Goal: Task Accomplishment & Management: Manage account settings

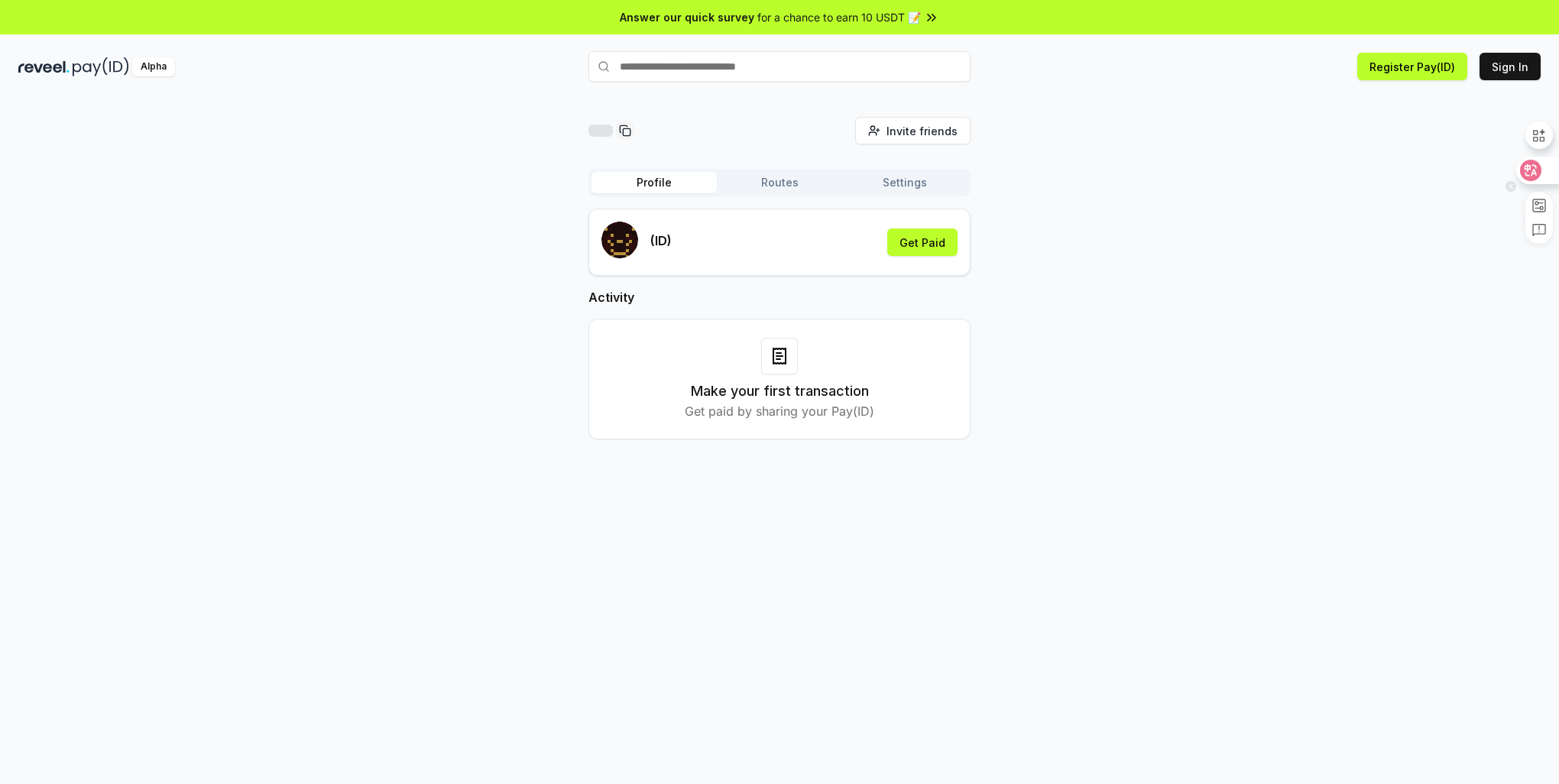
click at [1538, 168] on icon at bounding box center [1531, 170] width 15 height 15
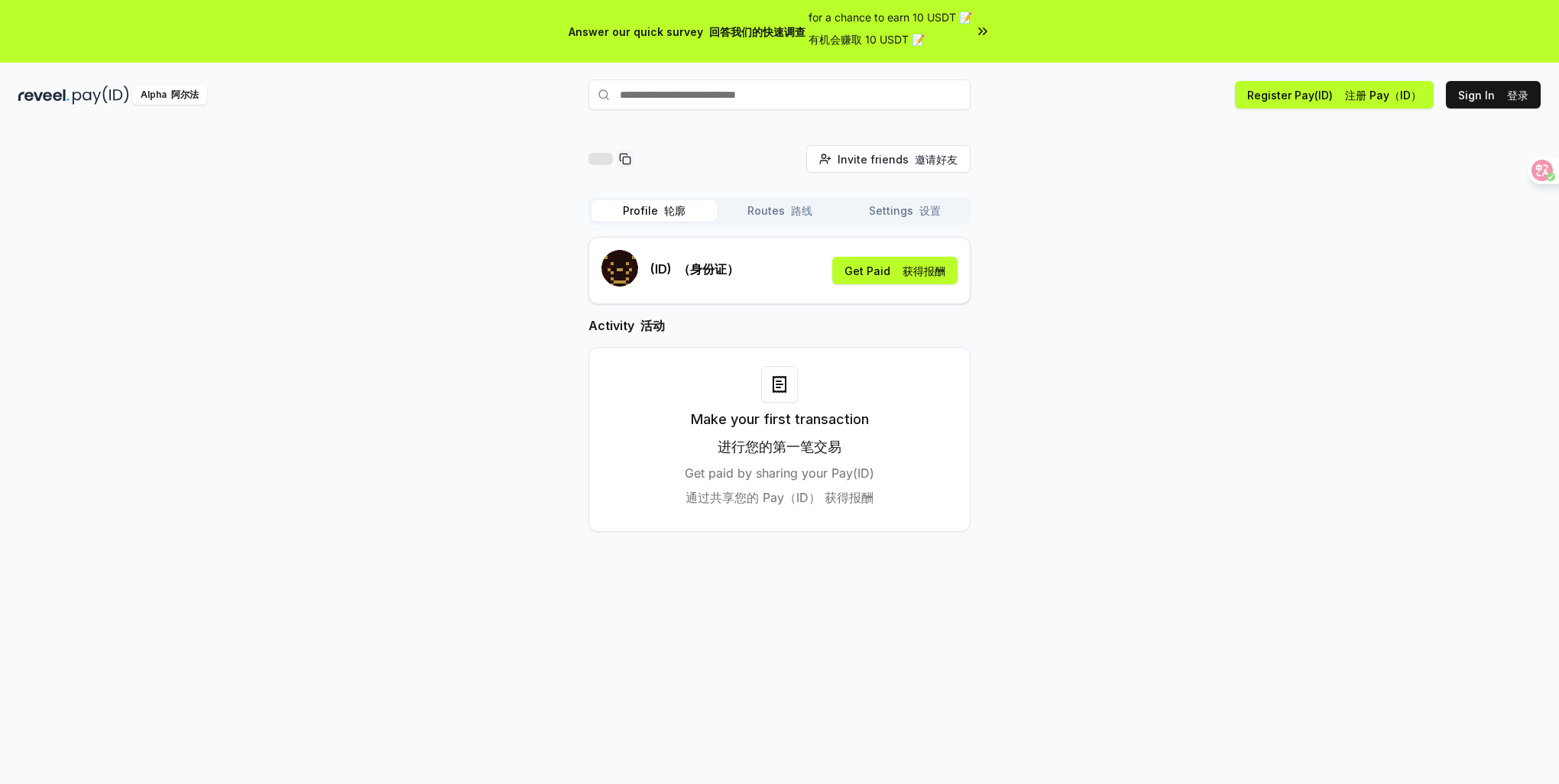
click at [1338, 322] on div "Invite friends 邀请好友 Invite Profile 轮廓 Routes 路线 Settings 设置 (ID) （身份证） Get Paid…" at bounding box center [780, 351] width 1522 height 411
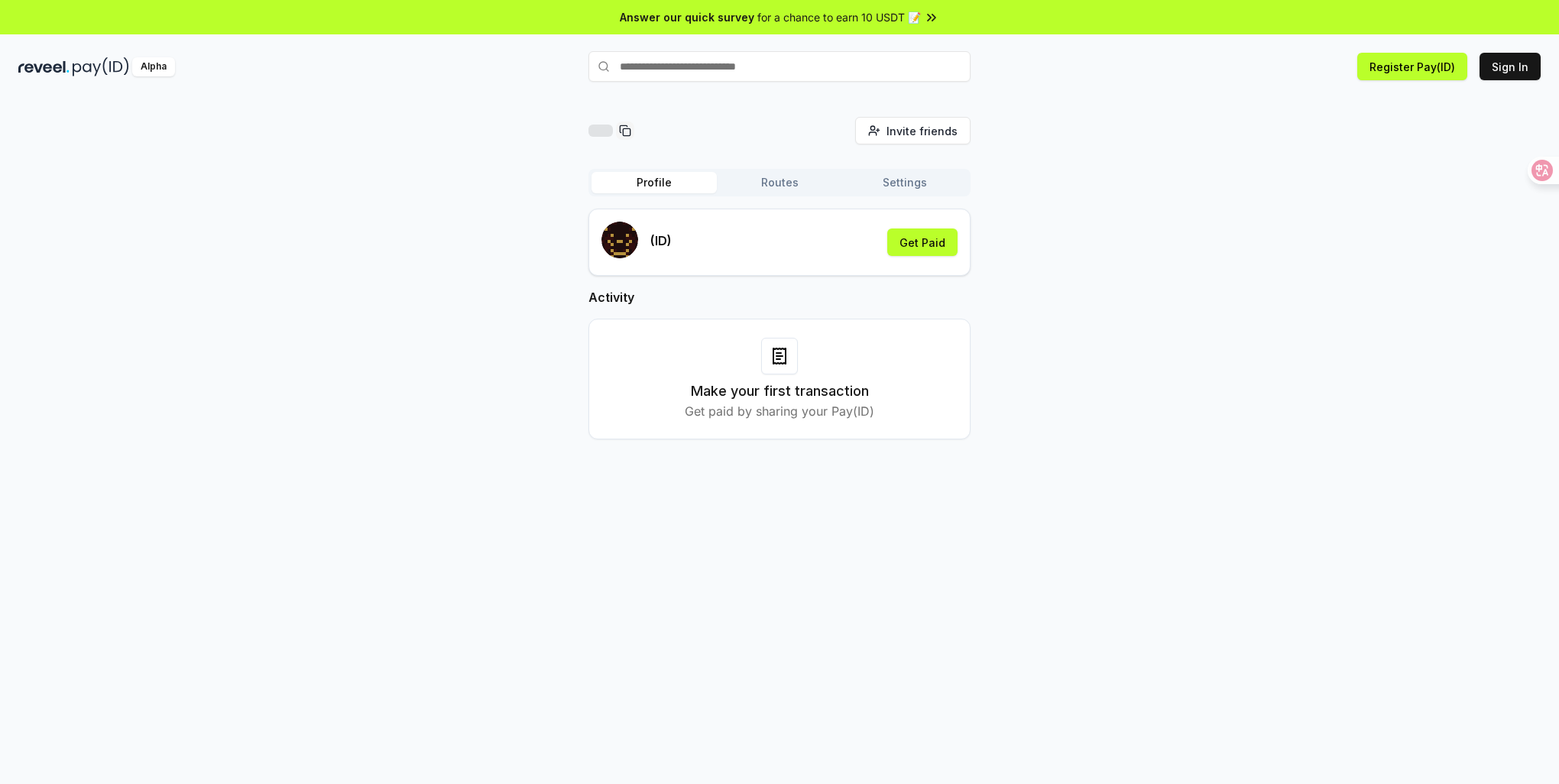
click at [739, 70] on input "text" at bounding box center [779, 66] width 382 height 31
click at [1528, 168] on icon at bounding box center [1531, 170] width 15 height 15
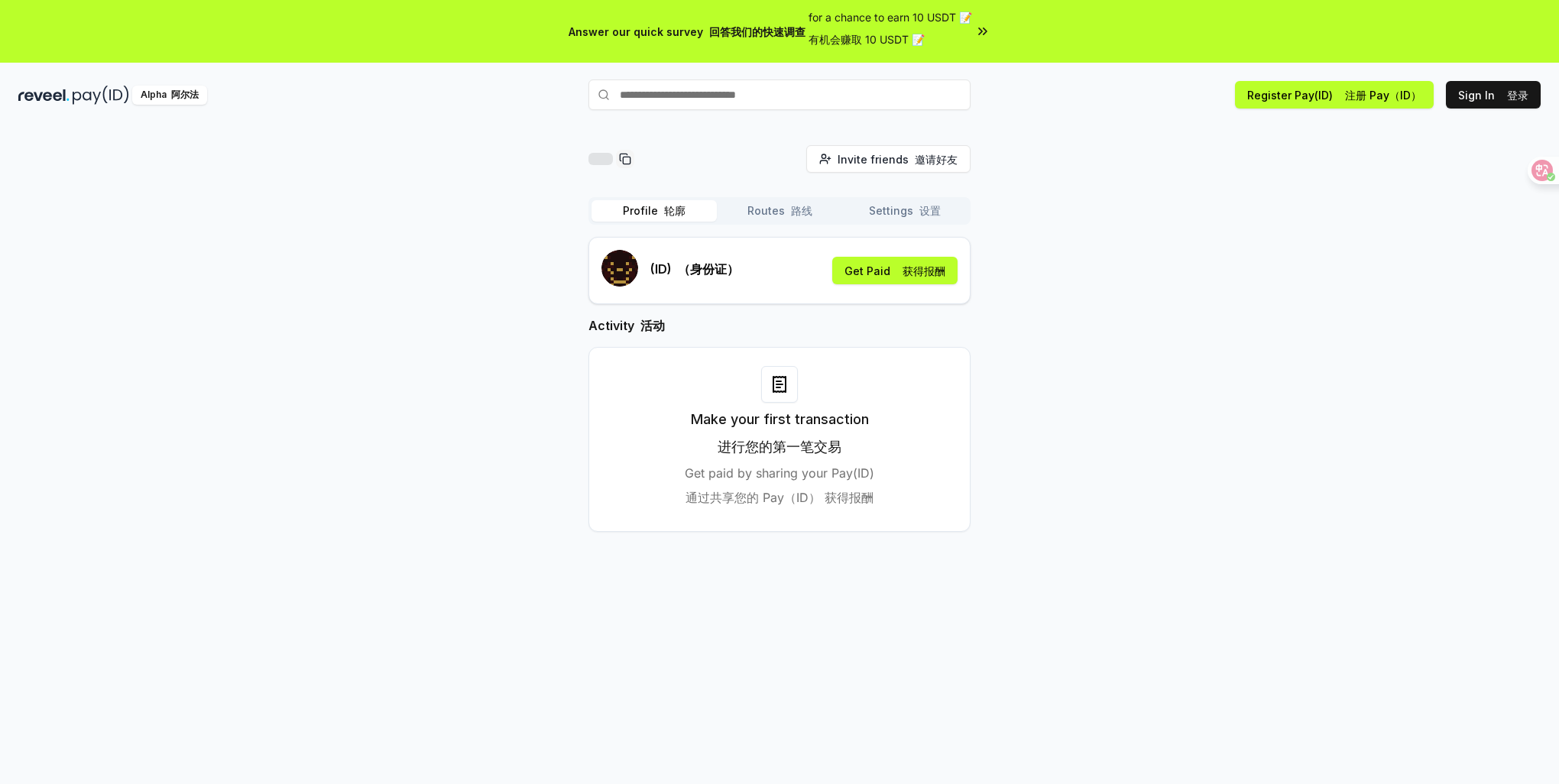
click at [791, 216] on font "路线" at bounding box center [801, 210] width 21 height 13
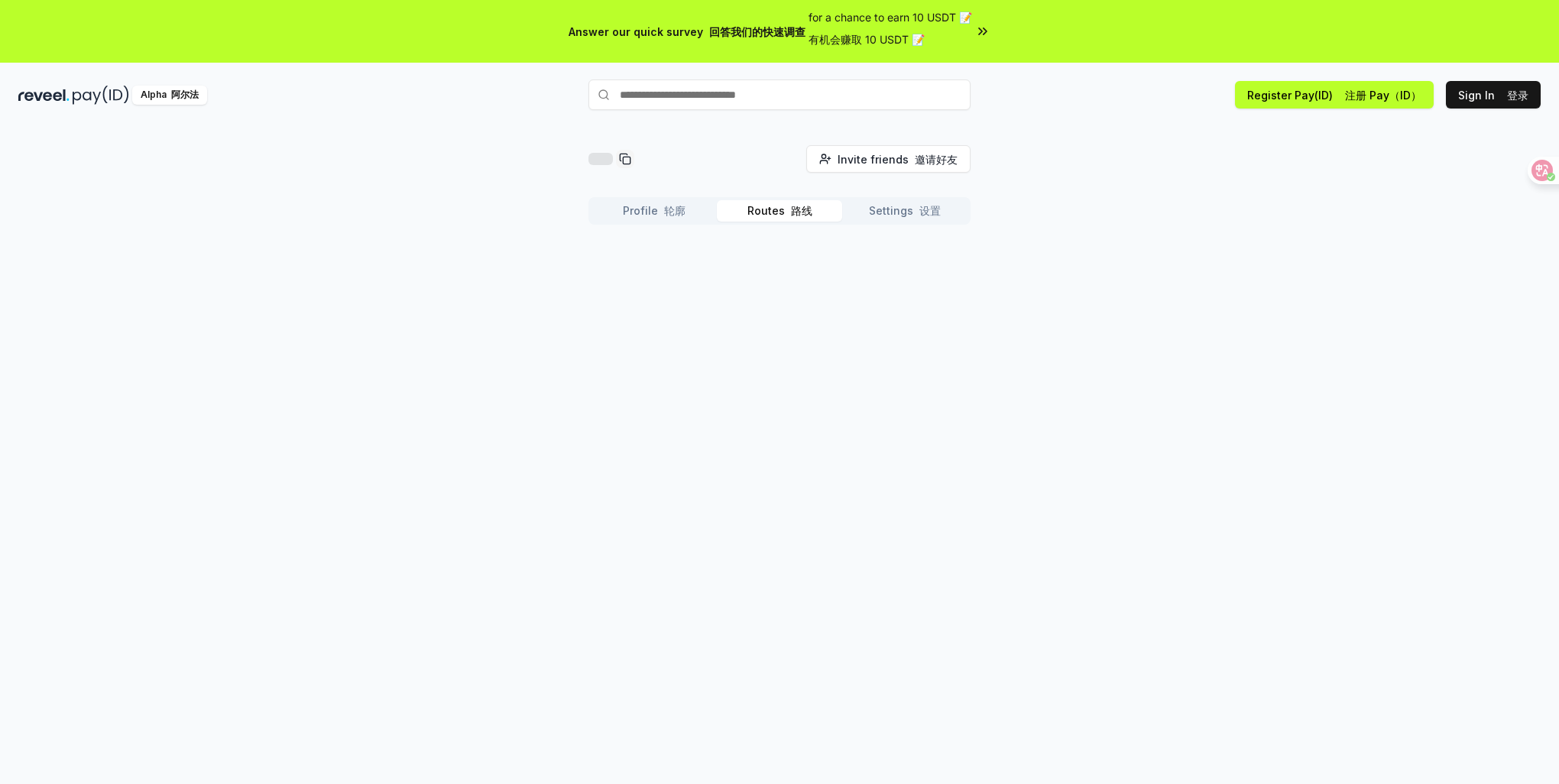
click at [651, 209] on button "Profile 轮廓" at bounding box center [654, 210] width 125 height 21
click at [914, 209] on font "button" at bounding box center [915, 210] width 6 height 13
click at [674, 206] on font "轮廓" at bounding box center [674, 210] width 21 height 13
click at [726, 105] on input "text" at bounding box center [779, 94] width 382 height 31
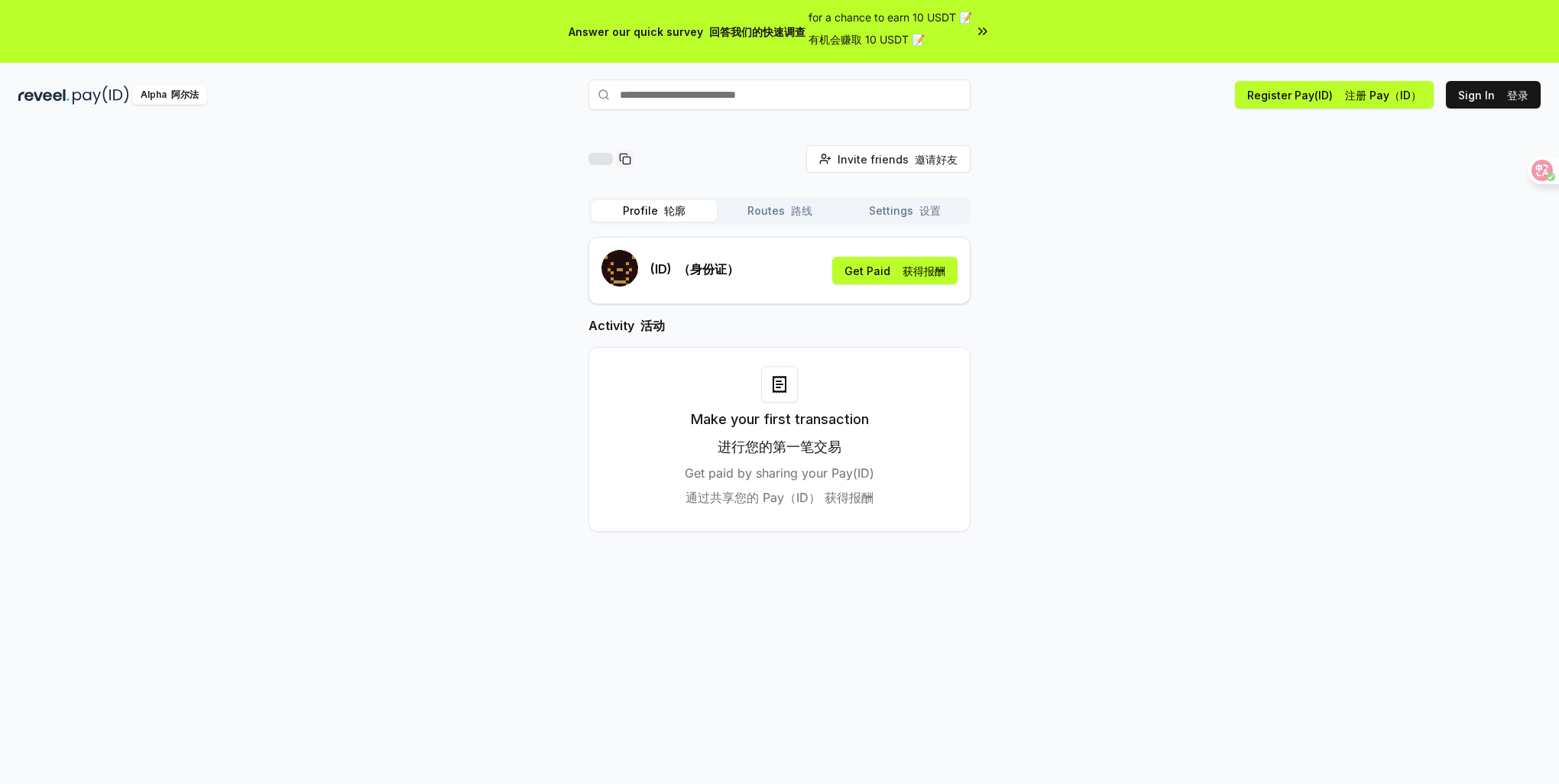
click at [729, 97] on input "text" at bounding box center [779, 94] width 382 height 31
paste input "**********"
click at [751, 91] on input "**********" at bounding box center [779, 94] width 382 height 31
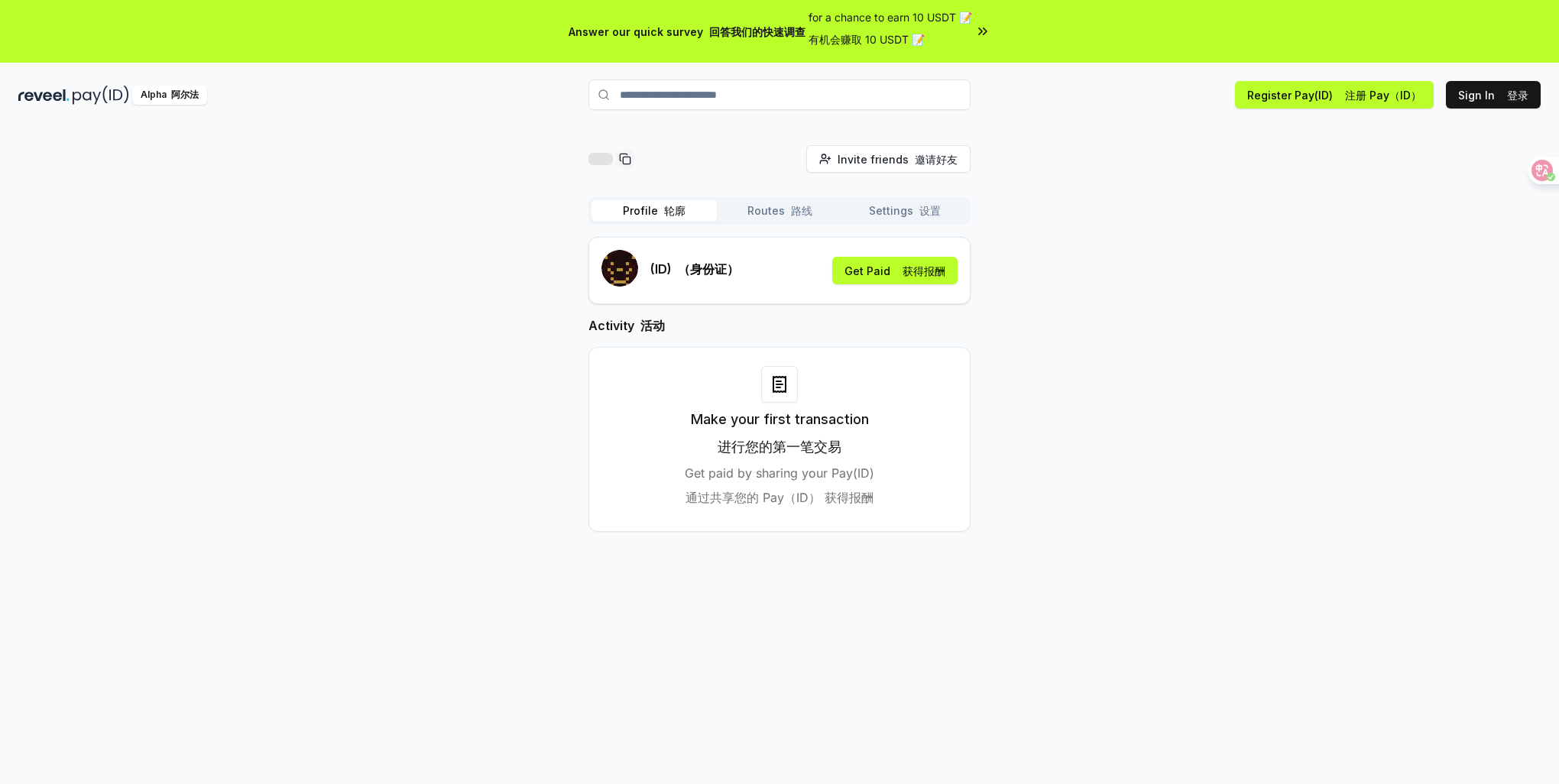
type input "**********"
drag, startPoint x: 725, startPoint y: 446, endPoint x: 831, endPoint y: 490, distance: 114.8
click at [831, 490] on div "Make your first transaction 进行您的第一笔交易 Get paid by sharing your Pay(ID) 通过共享您的 P…" at bounding box center [779, 461] width 190 height 104
click at [831, 490] on font "通过共享您的 Pay（ID） 获得报酬" at bounding box center [779, 497] width 188 height 15
drag, startPoint x: 837, startPoint y: 494, endPoint x: 747, endPoint y: 472, distance: 92.6
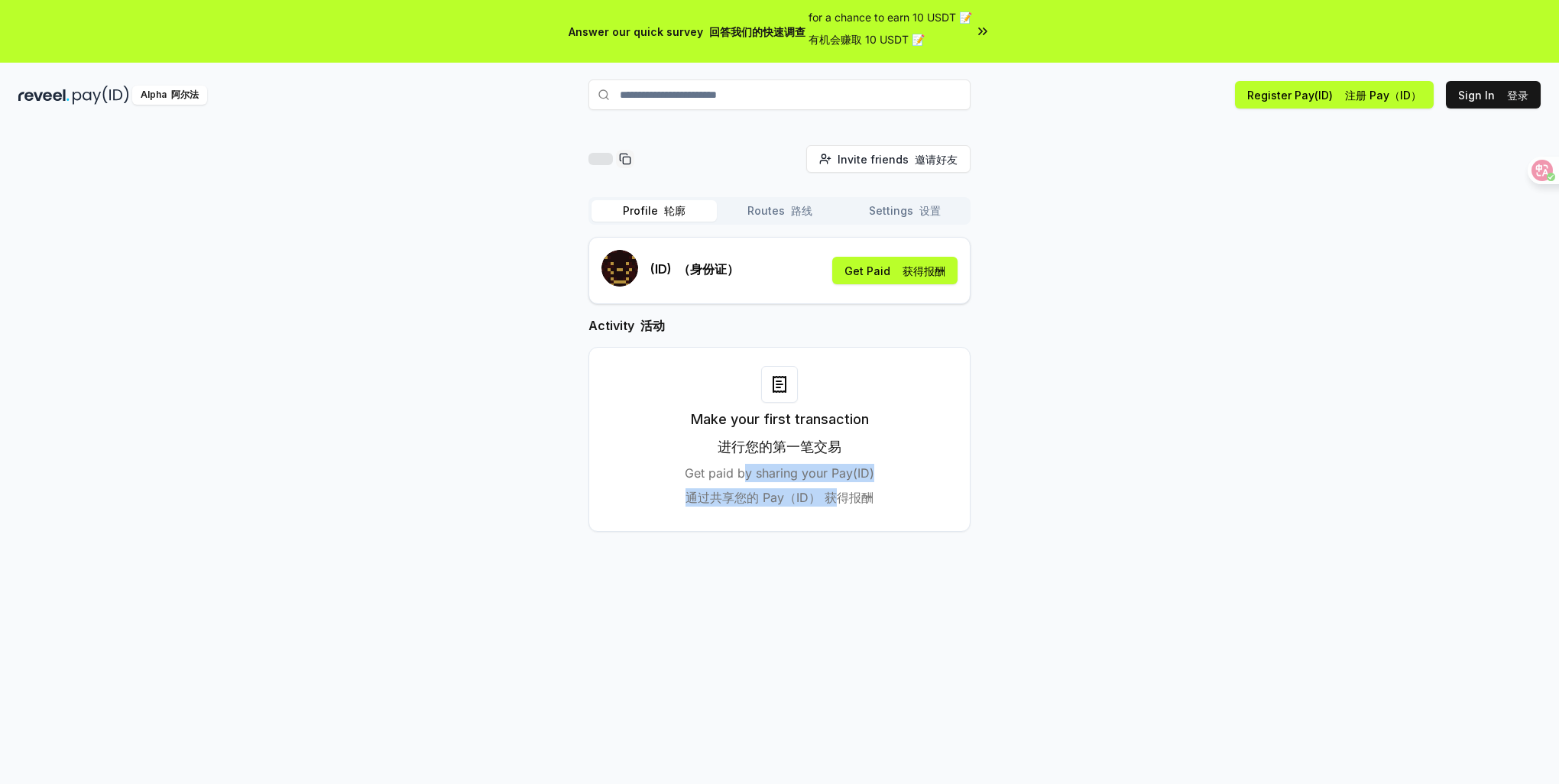
click at [748, 472] on p "Get paid by sharing your Pay(ID) 通过共享您的 Pay（ID） 获得报酬" at bounding box center [779, 488] width 190 height 49
click at [747, 472] on p "Get paid by sharing your Pay(ID) 通过共享您的 Pay（ID） 获得报酬" at bounding box center [779, 488] width 190 height 49
click at [767, 212] on button "Routes 路线" at bounding box center [779, 210] width 125 height 21
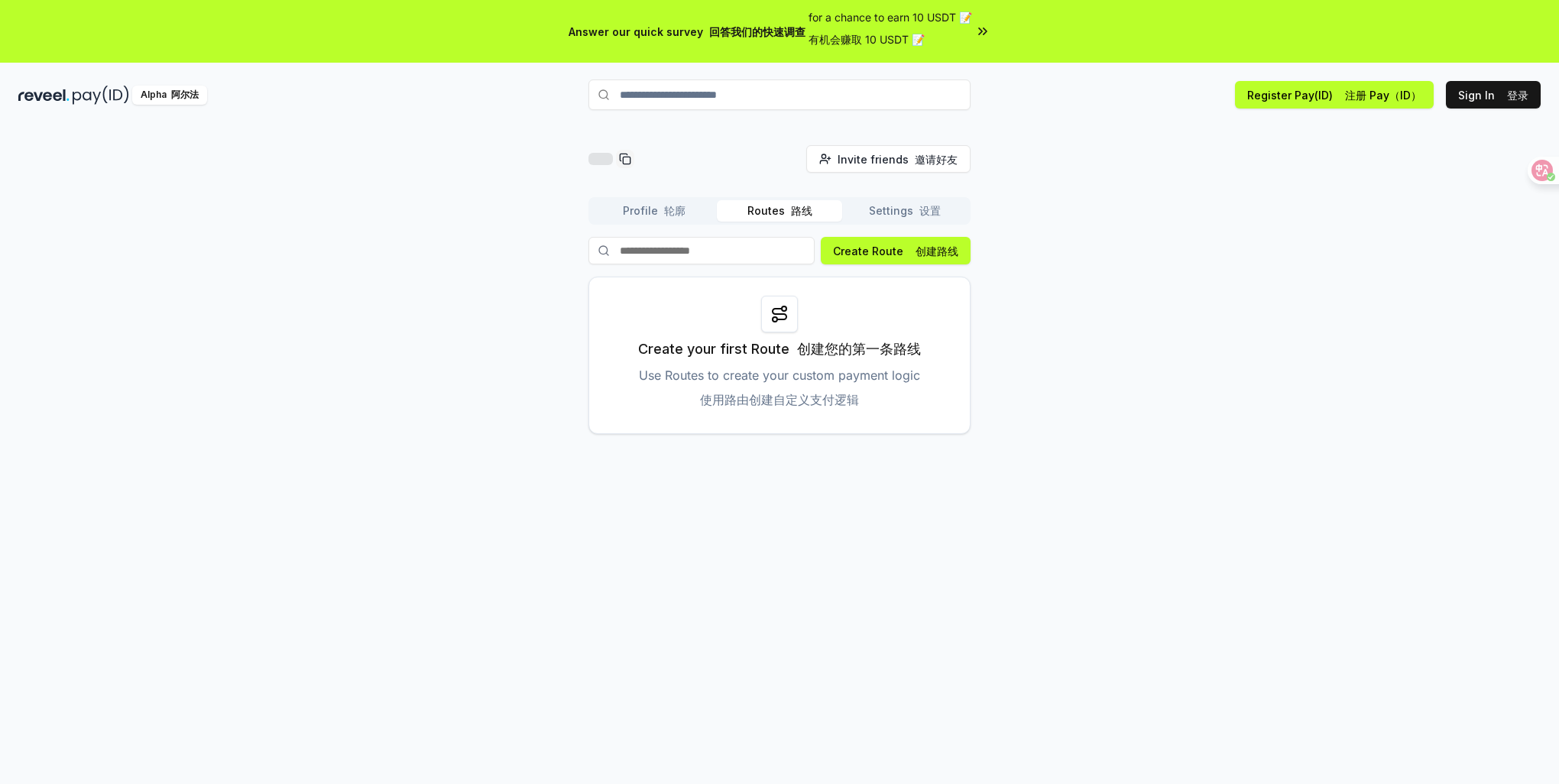
click at [649, 212] on button "Profile 轮廓" at bounding box center [654, 210] width 125 height 21
